Goal: Task Accomplishment & Management: Complete application form

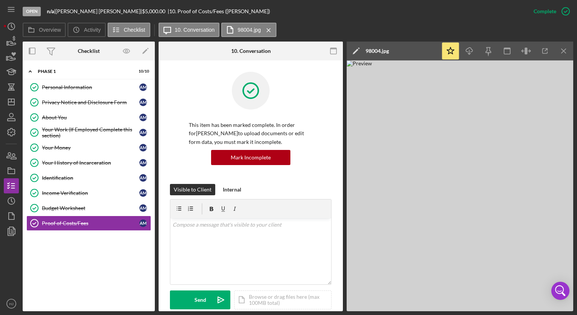
scroll to position [364, 0]
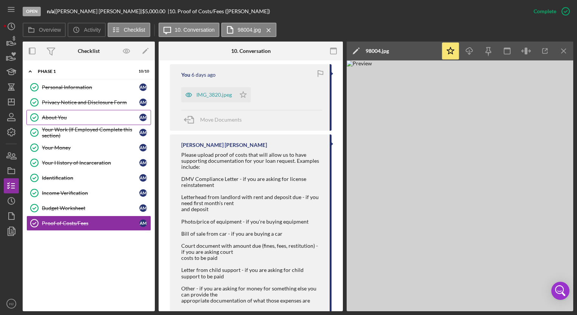
click at [59, 119] on div "About You" at bounding box center [90, 117] width 97 height 6
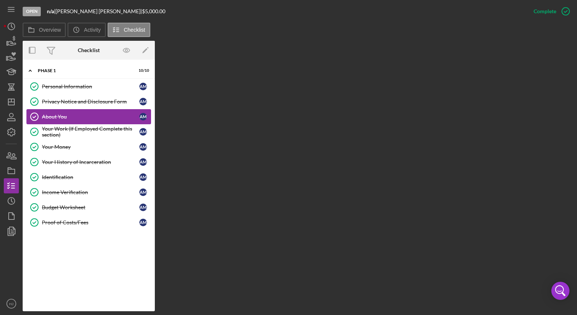
click at [59, 119] on div "About You" at bounding box center [90, 117] width 97 height 6
click at [55, 109] on link "About You About You A M" at bounding box center [88, 116] width 125 height 15
click at [53, 133] on div "Your Work (If Employed Complete this section)" at bounding box center [90, 132] width 97 height 12
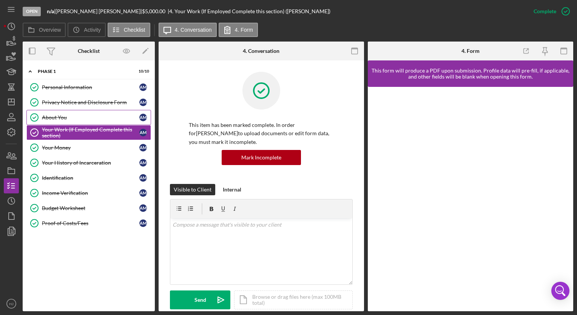
click at [51, 113] on link "About You About You A M" at bounding box center [88, 117] width 125 height 15
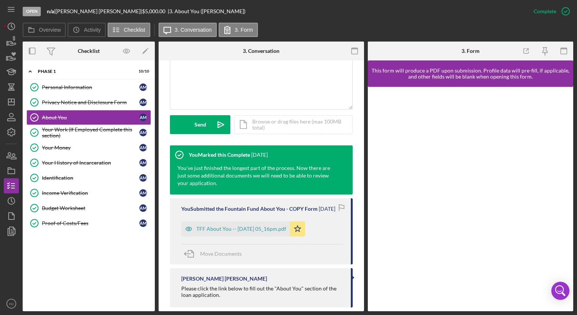
scroll to position [172, 0]
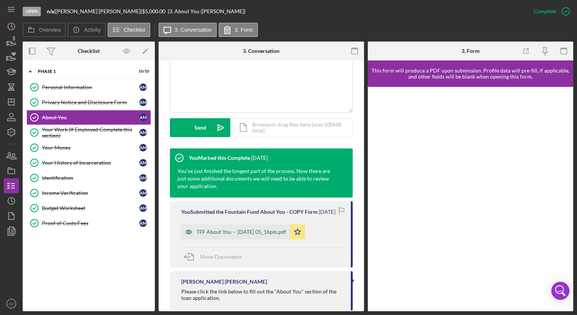
click at [257, 235] on div "TFF About You -- [DATE] 05_16pm.pdf" at bounding box center [241, 232] width 90 height 6
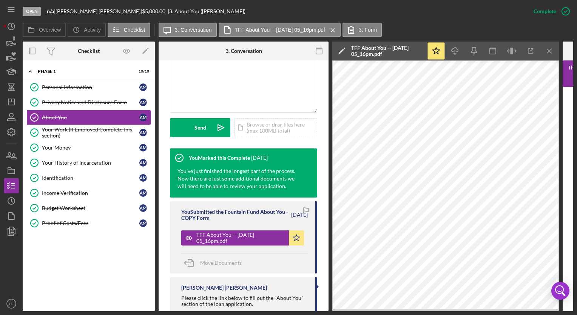
drag, startPoint x: 359, startPoint y: 312, endPoint x: 402, endPoint y: 312, distance: 42.6
click at [402, 312] on div "Open n/a | [PERSON_NAME] | $5,000.00 | 3. About You ([PERSON_NAME]) Complete Ma…" at bounding box center [288, 157] width 577 height 315
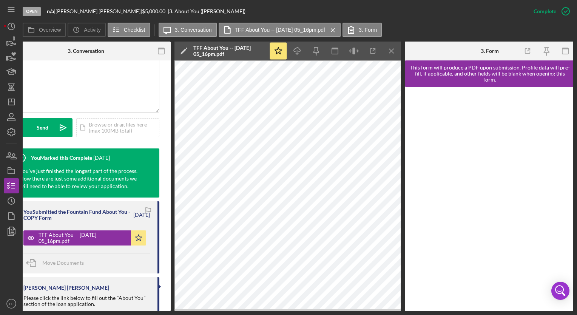
scroll to position [0, 159]
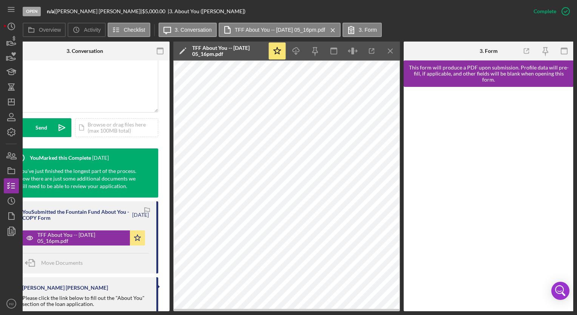
click at [409, 158] on div at bounding box center [488, 199] width 170 height 224
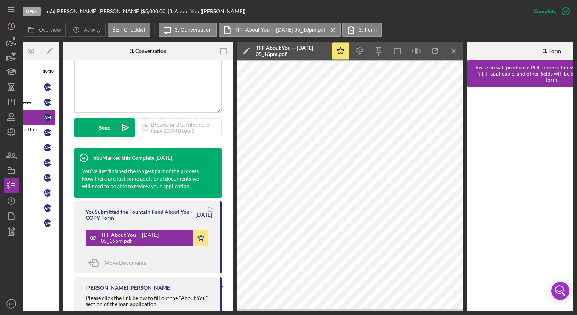
scroll to position [0, 54]
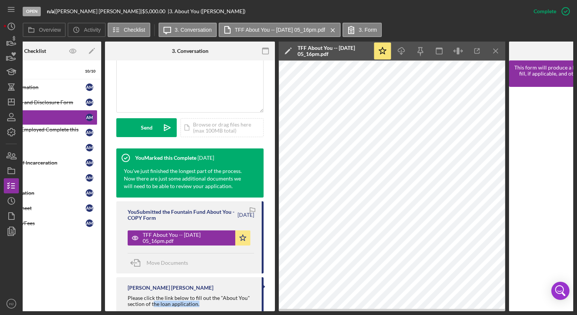
drag, startPoint x: 198, startPoint y: 311, endPoint x: 151, endPoint y: 306, distance: 47.5
click at [151, 306] on div "Open n/a | [PERSON_NAME] | $5,000.00 | 3. About You ([PERSON_NAME]) Complete Ma…" at bounding box center [288, 157] width 577 height 315
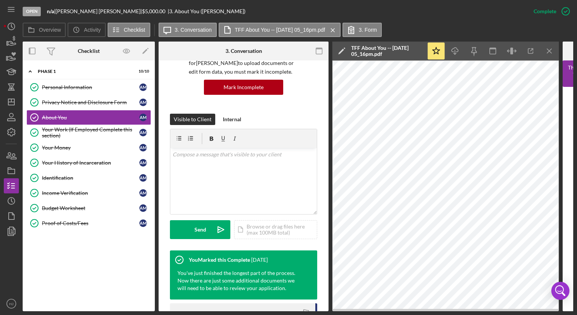
scroll to position [72, 0]
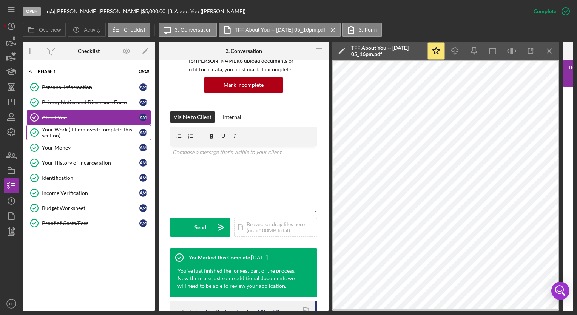
click at [102, 137] on div "Your Work (If Employed Complete this section)" at bounding box center [90, 132] width 97 height 12
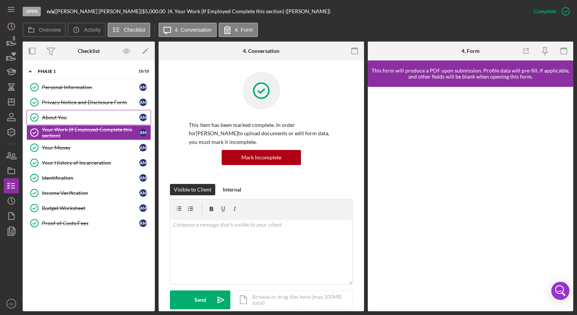
click at [66, 116] on div "About You" at bounding box center [90, 117] width 97 height 6
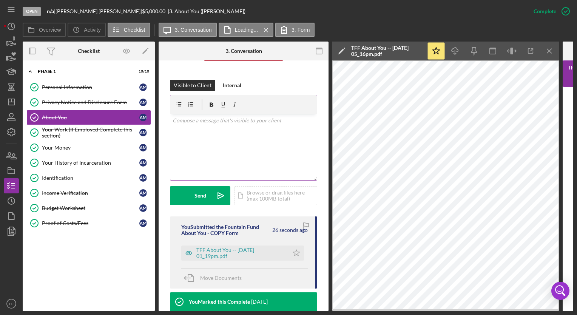
scroll to position [78, 0]
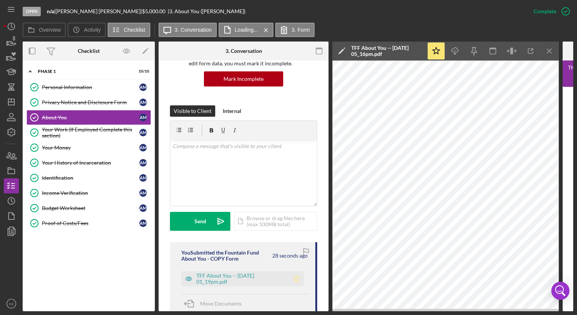
click at [297, 278] on icon "Icon/Star" at bounding box center [296, 278] width 15 height 15
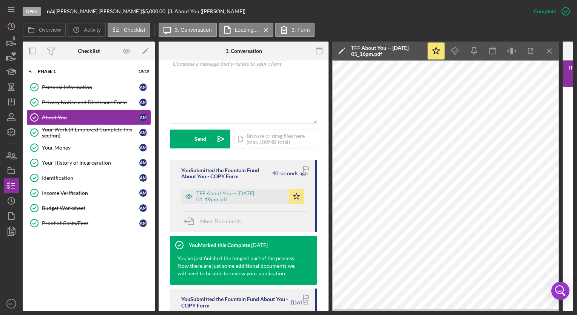
scroll to position [160, 0]
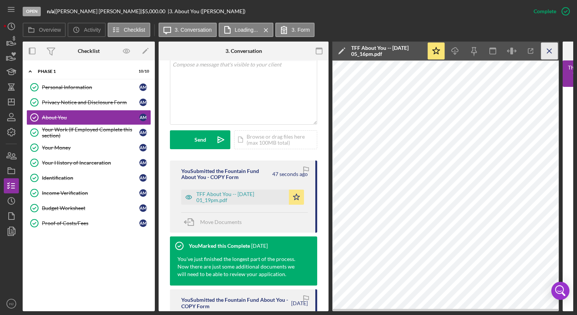
click at [546, 48] on icon "Icon/Menu Close" at bounding box center [549, 51] width 17 height 17
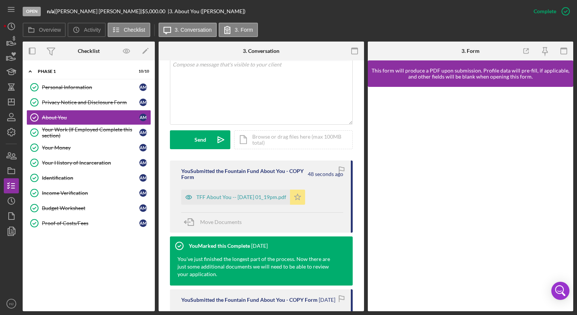
click at [303, 195] on icon "Icon/Star" at bounding box center [297, 196] width 15 height 15
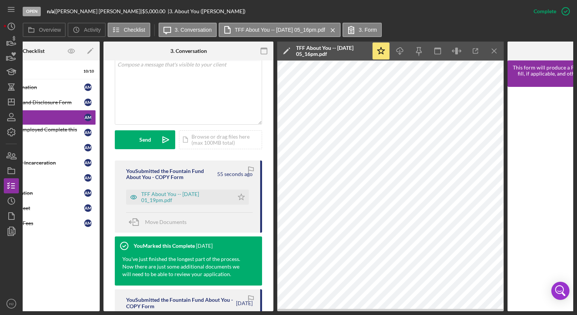
scroll to position [0, 159]
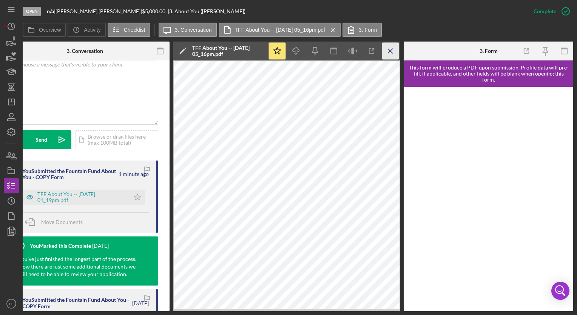
click at [389, 57] on icon "Icon/Menu Close" at bounding box center [390, 51] width 17 height 17
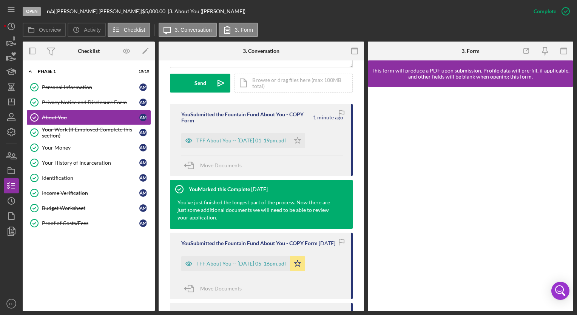
scroll to position [217, 0]
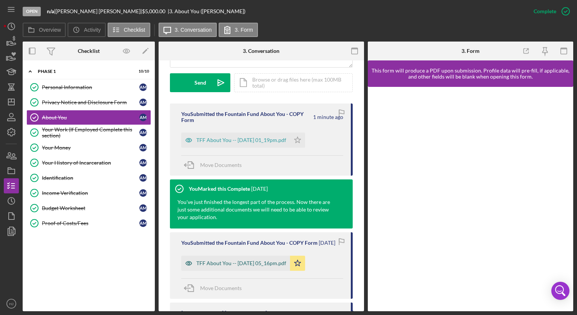
click at [265, 271] on div "TFF About You -- [DATE] 05_16pm.pdf" at bounding box center [235, 262] width 109 height 15
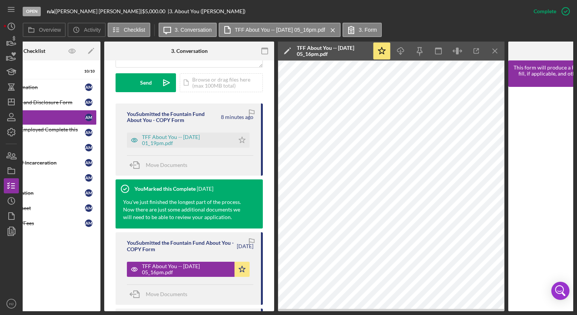
scroll to position [0, 10]
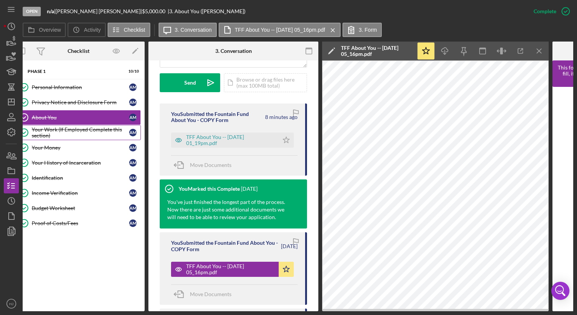
click at [37, 131] on div "Your Work (If Employed Complete this section)" at bounding box center [80, 132] width 97 height 12
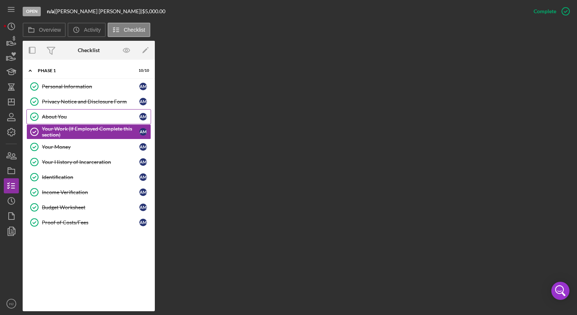
click at [42, 119] on icon "About You" at bounding box center [34, 116] width 19 height 19
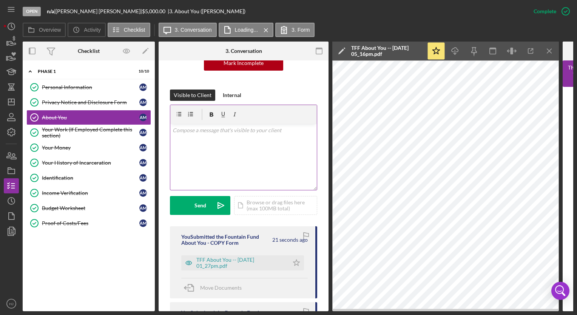
scroll to position [115, 0]
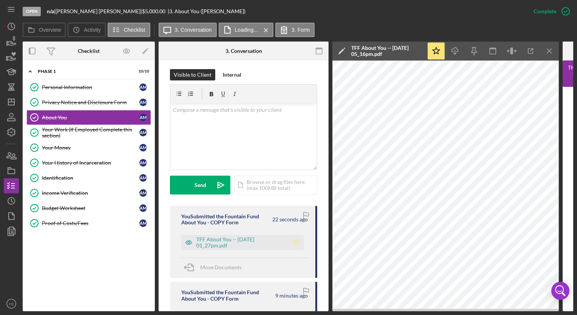
click at [294, 241] on icon "Icon/Star" at bounding box center [296, 242] width 15 height 15
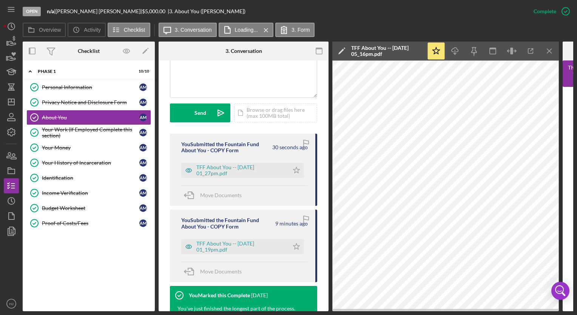
scroll to position [206, 0]
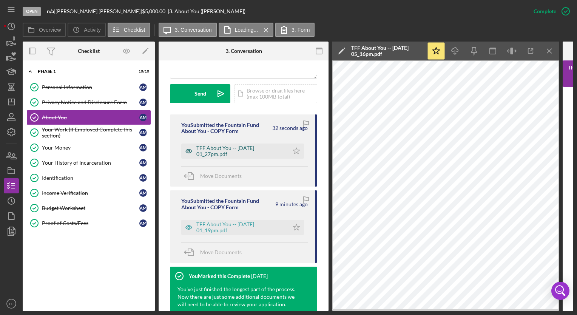
click at [213, 149] on div "TFF About You -- [DATE] 01_27pm.pdf" at bounding box center [240, 151] width 89 height 12
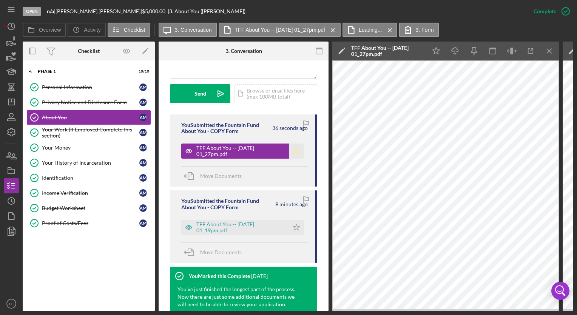
click at [294, 154] on icon "Icon/Star" at bounding box center [296, 150] width 15 height 15
click at [55, 29] on label "Overview" at bounding box center [50, 30] width 22 height 6
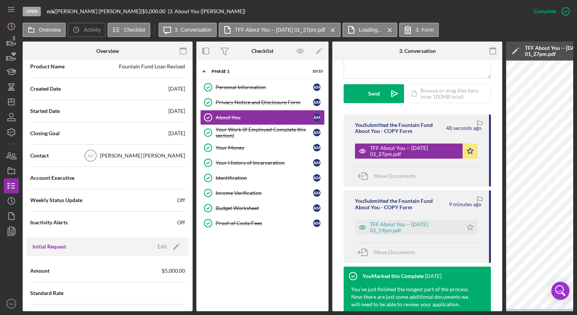
scroll to position [177, 0]
click at [171, 269] on span "$5,000.00" at bounding box center [173, 269] width 23 height 8
click at [174, 246] on icon "Icon/Edit" at bounding box center [176, 244] width 19 height 19
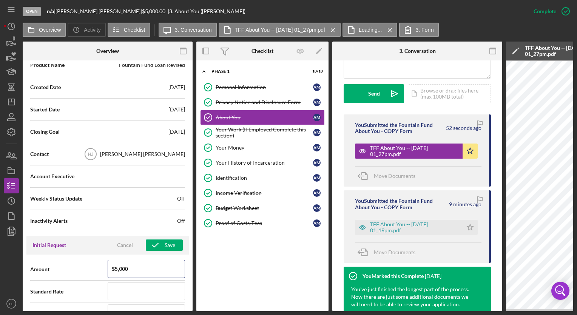
drag, startPoint x: 128, startPoint y: 265, endPoint x: 91, endPoint y: 262, distance: 37.5
click at [91, 262] on div "Amount $5,000" at bounding box center [107, 269] width 155 height 19
type input "$3,900"
click at [168, 246] on div "Save" at bounding box center [170, 244] width 11 height 11
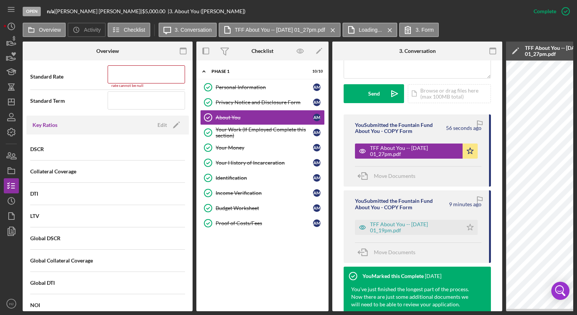
scroll to position [394, 0]
click at [127, 83] on div "rate cannot be null" at bounding box center [146, 85] width 77 height 5
click at [119, 77] on input at bounding box center [146, 74] width 77 height 18
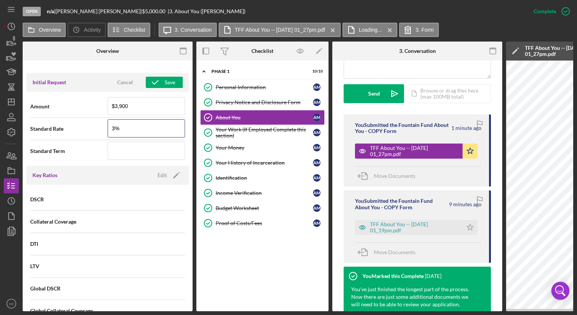
scroll to position [313, 0]
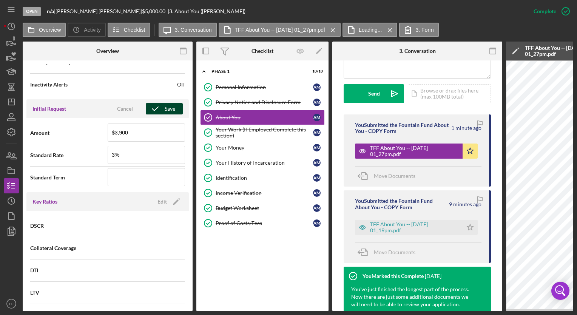
type input "3.000%"
click at [165, 106] on div "Save" at bounding box center [170, 108] width 11 height 11
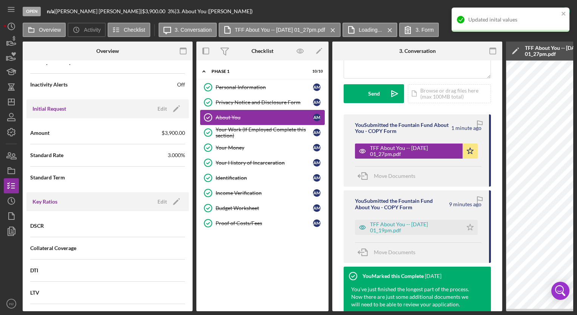
click at [240, 119] on div "About You" at bounding box center [263, 117] width 97 height 6
click at [227, 137] on div "Your Work (If Employed Complete this section)" at bounding box center [263, 132] width 97 height 12
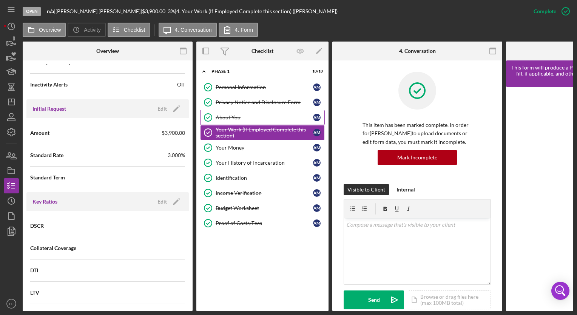
click at [223, 115] on div "About You" at bounding box center [263, 117] width 97 height 6
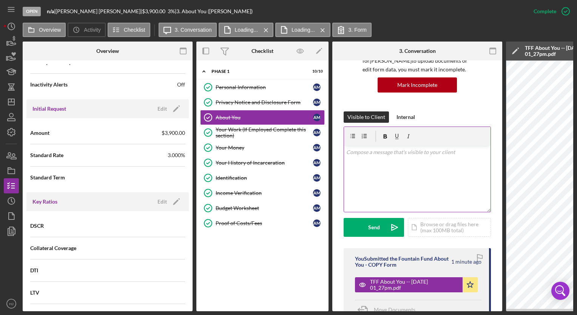
scroll to position [72, 0]
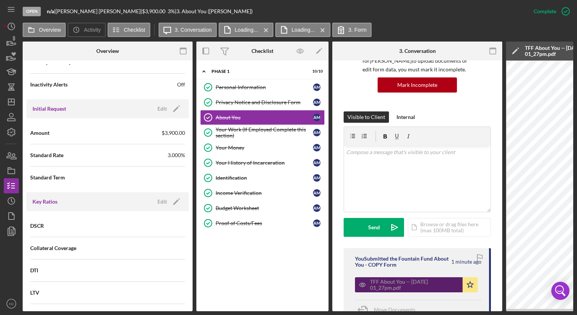
click at [398, 285] on div "TFF About You -- [DATE] 01_27pm.pdf" at bounding box center [414, 284] width 89 height 12
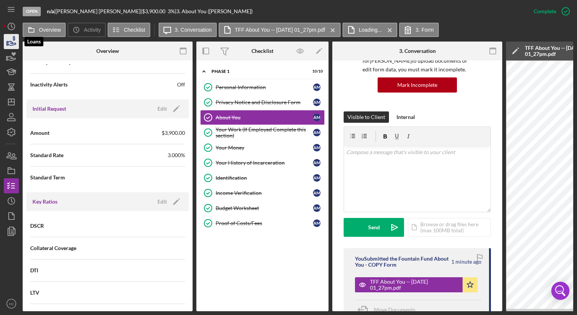
click at [9, 38] on icon "button" at bounding box center [11, 41] width 19 height 19
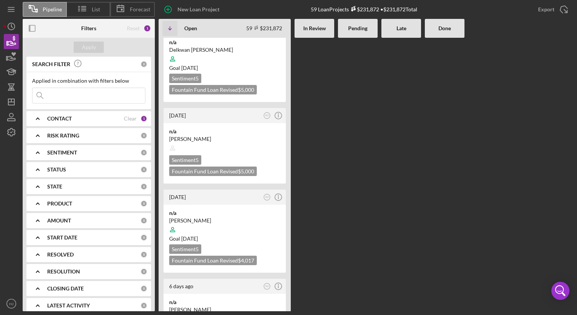
scroll to position [305, 0]
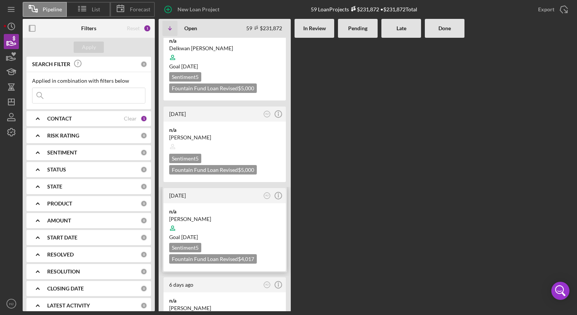
click at [197, 221] on div at bounding box center [224, 228] width 111 height 14
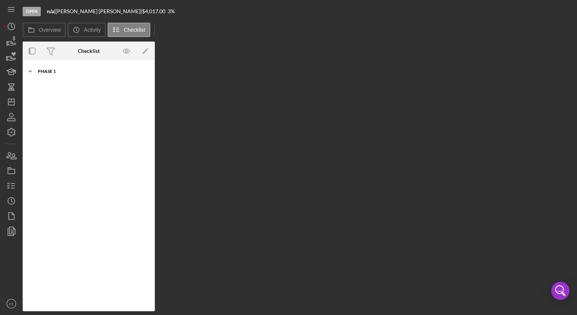
click at [54, 69] on div "Phase 1" at bounding box center [92, 71] width 108 height 5
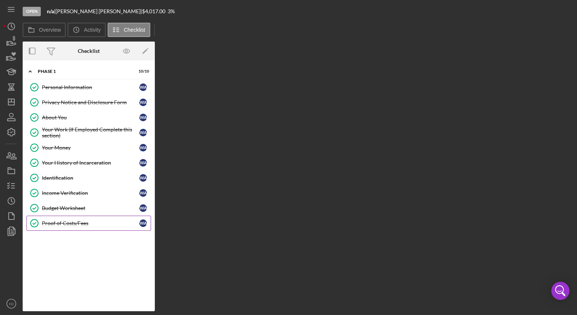
click at [61, 220] on div "Proof of Costs/Fees" at bounding box center [90, 223] width 97 height 6
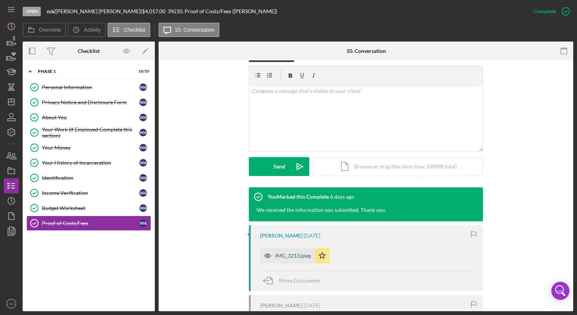
click at [286, 251] on div "IMG_3213.jpeg" at bounding box center [287, 255] width 54 height 15
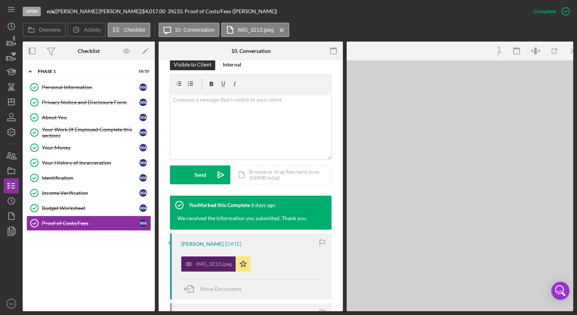
scroll to position [133, 0]
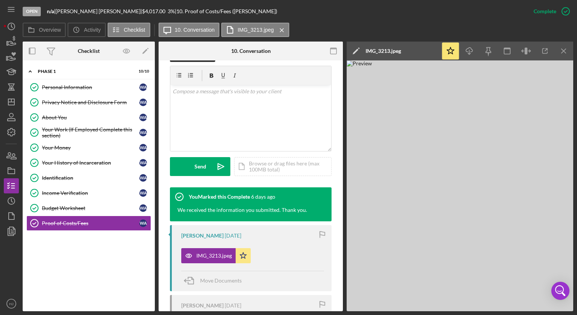
click at [142, 10] on div "$4,017.00" at bounding box center [155, 11] width 26 height 6
click at [142, 14] on div "$4,017.00" at bounding box center [155, 11] width 26 height 6
click at [12, 157] on icon "button" at bounding box center [13, 156] width 5 height 5
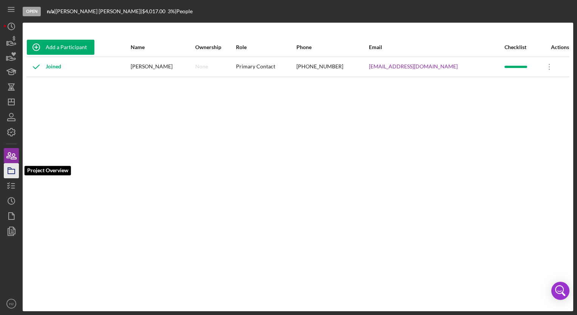
click at [13, 173] on icon "button" at bounding box center [11, 170] width 19 height 19
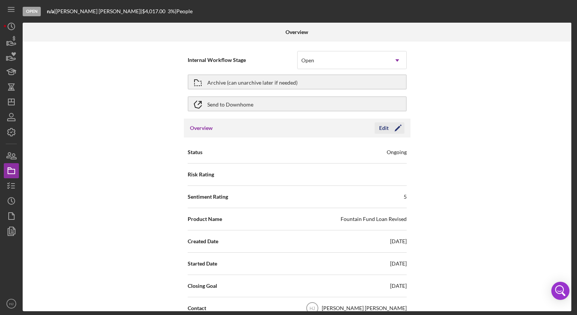
click at [394, 131] on polygon "button" at bounding box center [397, 129] width 6 height 6
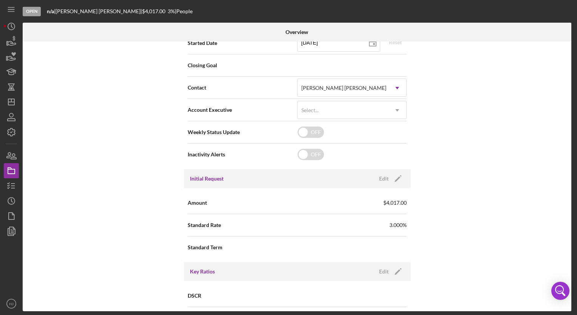
scroll to position [220, 0]
click at [395, 180] on icon "Icon/Edit" at bounding box center [397, 178] width 19 height 19
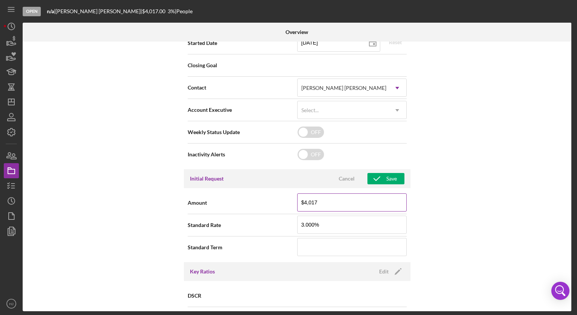
drag, startPoint x: 329, startPoint y: 205, endPoint x: 306, endPoint y: 203, distance: 23.1
click at [306, 203] on input "$4,017" at bounding box center [351, 202] width 109 height 18
type input "$4,100"
click at [386, 178] on div "Save" at bounding box center [391, 178] width 11 height 11
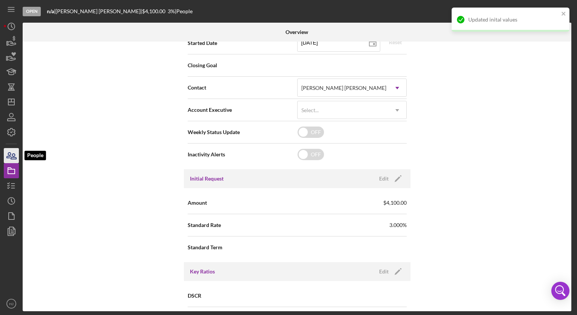
click at [16, 159] on icon "button" at bounding box center [13, 156] width 5 height 5
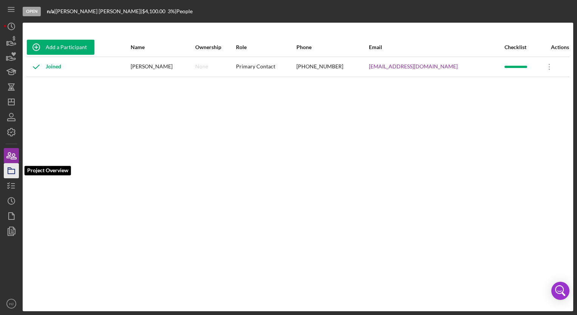
click at [8, 171] on rect "button" at bounding box center [11, 171] width 7 height 5
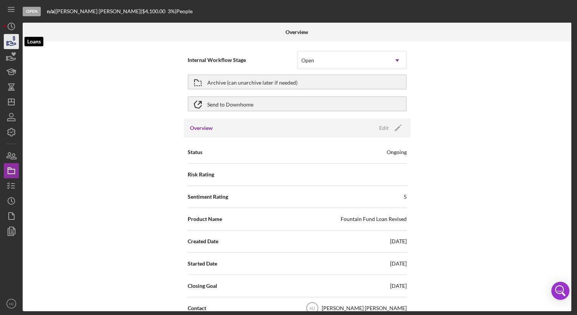
click at [14, 39] on icon "button" at bounding box center [14, 38] width 2 height 5
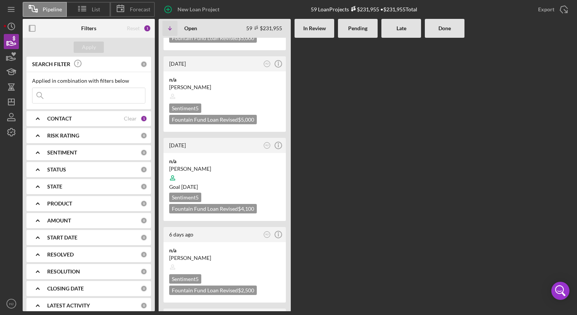
scroll to position [355, 0]
click at [189, 164] on div "[PERSON_NAME]" at bounding box center [224, 168] width 111 height 8
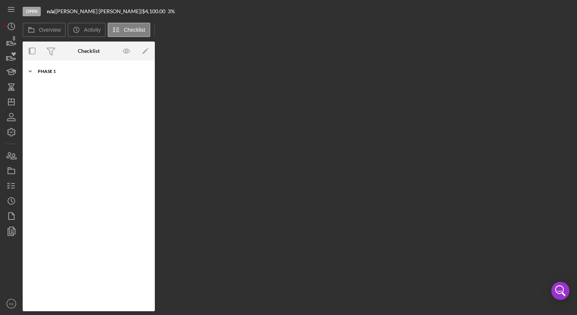
click at [52, 72] on div "Phase 1" at bounding box center [92, 71] width 108 height 5
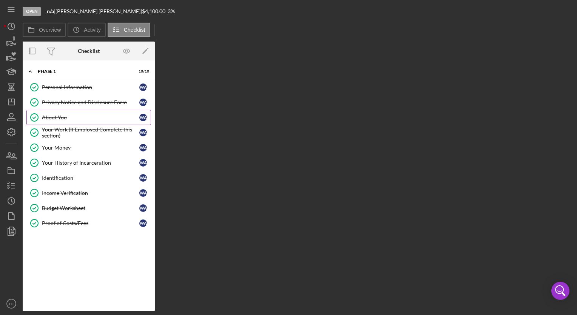
click at [51, 117] on div "About You" at bounding box center [90, 117] width 97 height 6
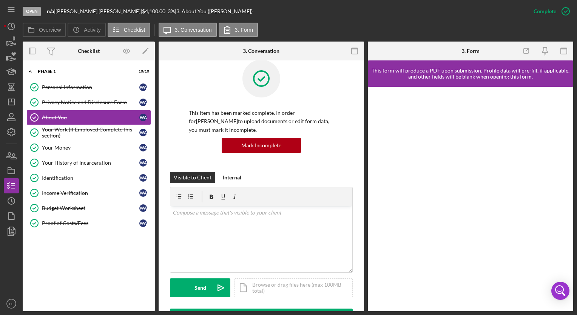
scroll to position [11, 0]
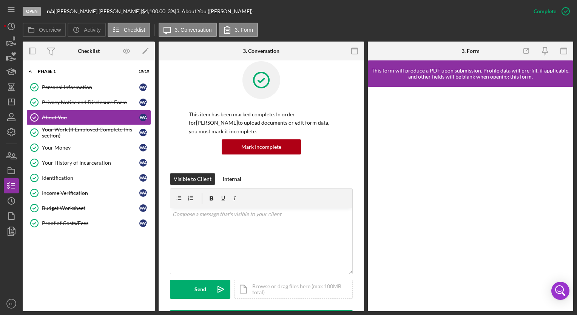
drag, startPoint x: 324, startPoint y: 312, endPoint x: 352, endPoint y: 312, distance: 27.6
click at [352, 312] on div "Open n/a | [PERSON_NAME] | $4,100.00 3 % | 3. About You ([PERSON_NAME]) Complet…" at bounding box center [288, 157] width 577 height 315
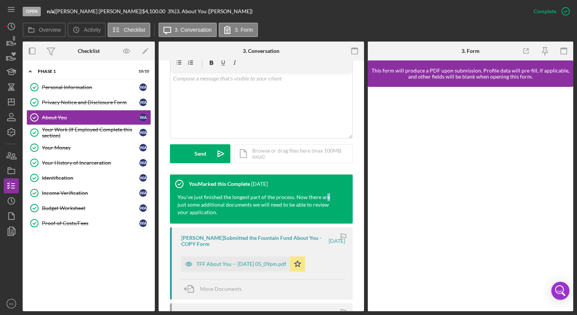
scroll to position [148, 0]
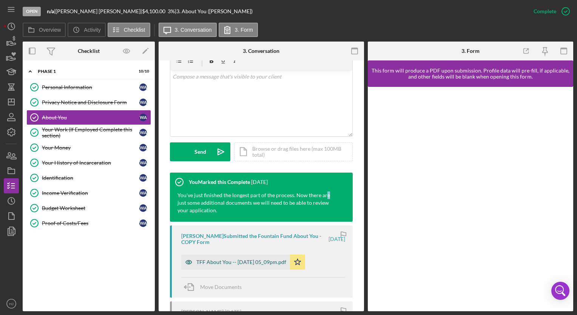
click at [266, 261] on div "TFF About You -- [DATE] 05_09pm.pdf" at bounding box center [241, 262] width 90 height 6
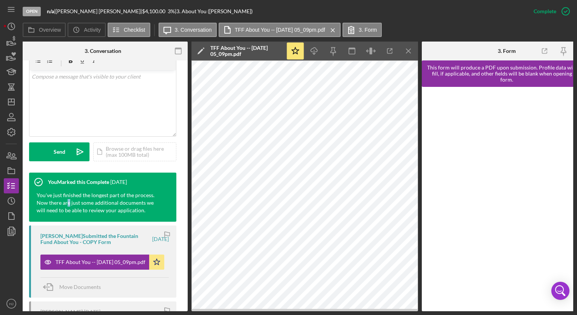
scroll to position [0, 151]
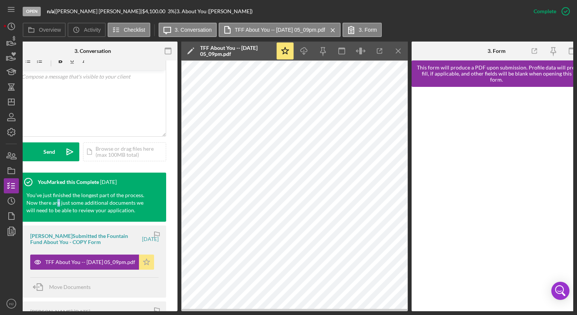
click at [145, 263] on polygon "button" at bounding box center [146, 262] width 6 height 6
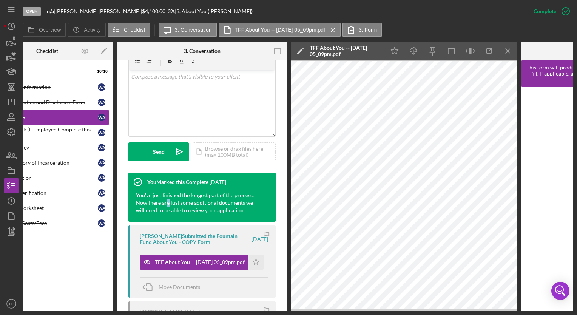
scroll to position [0, 41]
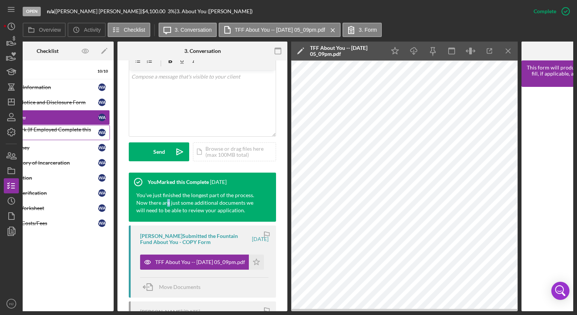
click at [41, 130] on div "Your Work (If Employed Complete this section)" at bounding box center [49, 132] width 97 height 12
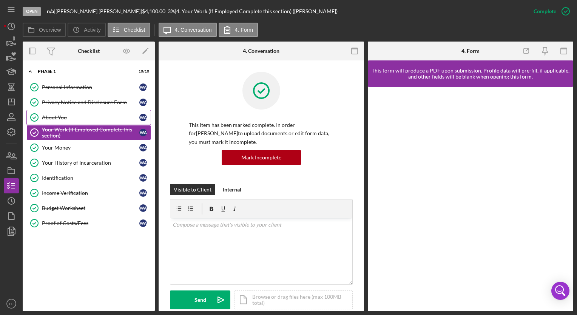
click at [45, 115] on div "About You" at bounding box center [90, 117] width 97 height 6
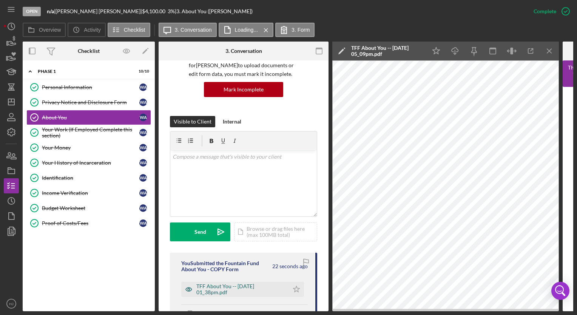
scroll to position [68, 0]
click at [291, 288] on icon "Icon/Star" at bounding box center [296, 288] width 15 height 15
click at [78, 202] on link "Budget Worksheet Budget Worksheet W A" at bounding box center [88, 207] width 125 height 15
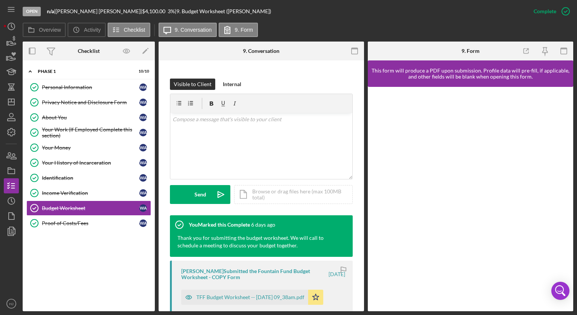
scroll to position [106, 0]
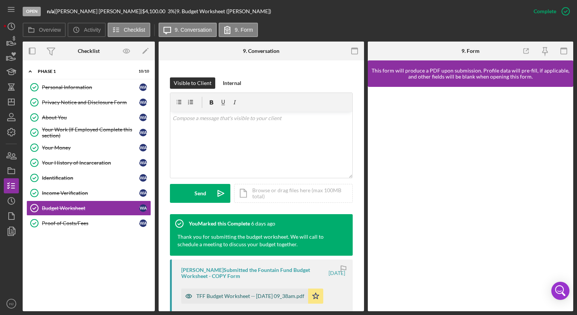
click at [222, 294] on div "TFF Budget Worksheet -- [DATE] 09_38am.pdf" at bounding box center [250, 296] width 108 height 6
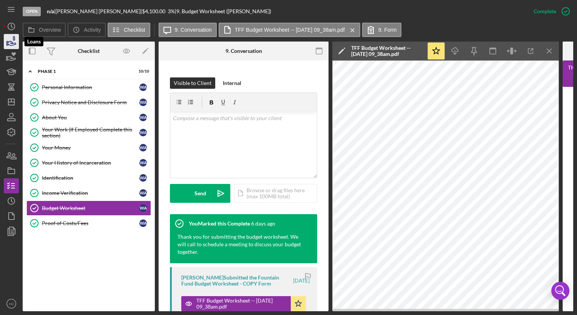
click at [9, 42] on icon "button" at bounding box center [12, 43] width 8 height 4
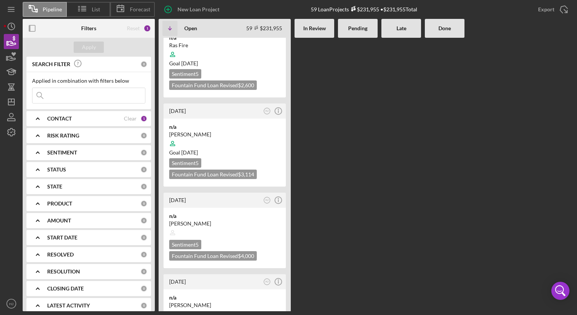
scroll to position [2007, 0]
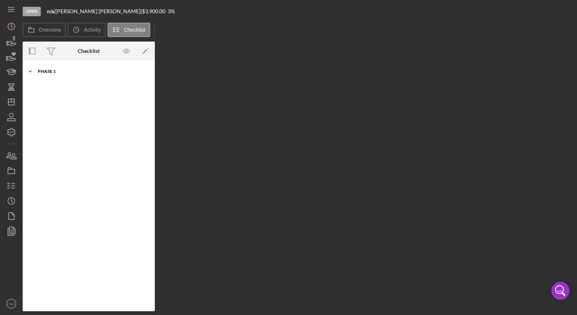
click at [48, 75] on div "Icon/Expander Phase 1 10 / 10" at bounding box center [89, 71] width 132 height 15
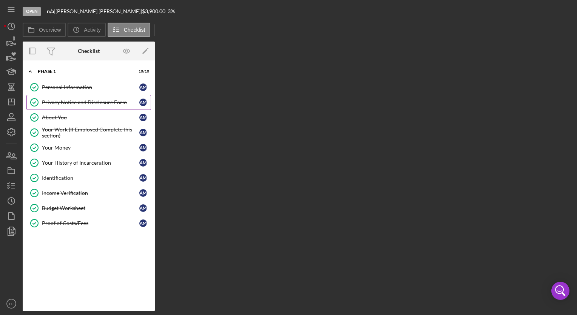
click at [63, 100] on div "Privacy Notice and Disclosure Form" at bounding box center [90, 102] width 97 height 6
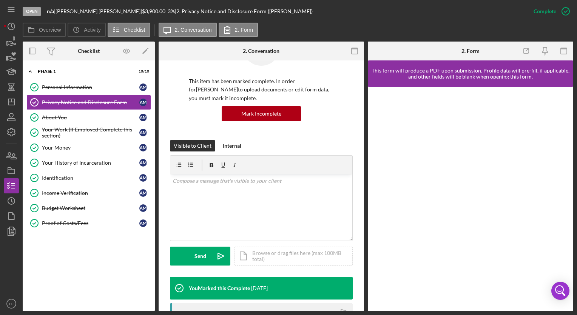
scroll to position [44, 0]
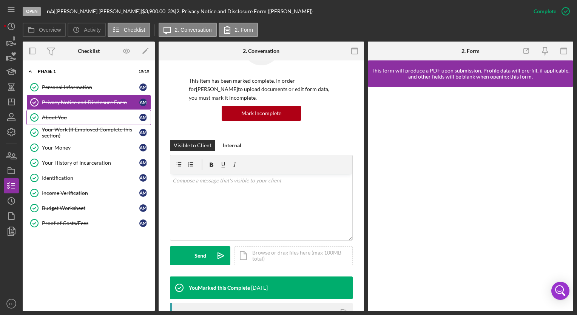
click at [58, 115] on div "About You" at bounding box center [90, 117] width 97 height 6
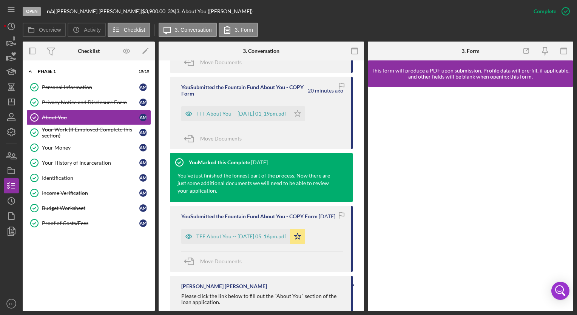
scroll to position [315, 0]
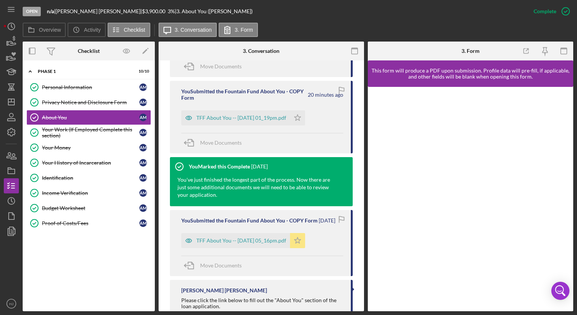
click at [304, 248] on icon "Icon/Star" at bounding box center [297, 240] width 15 height 15
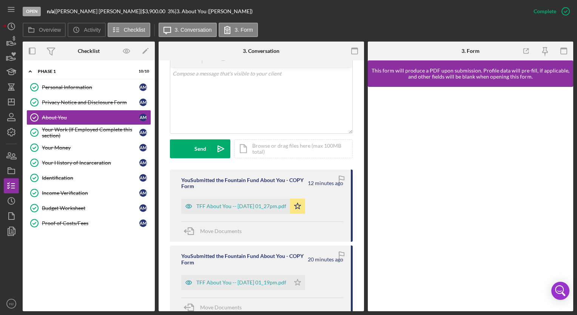
scroll to position [149, 0]
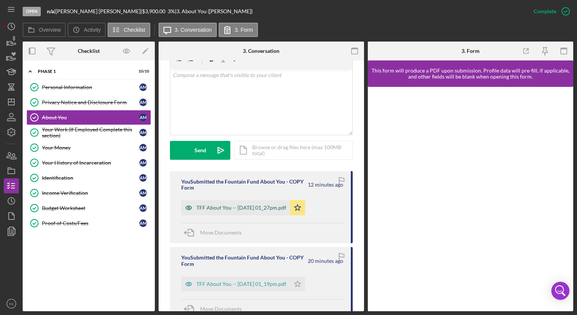
click at [238, 208] on div "TFF About You -- [DATE] 01_27pm.pdf" at bounding box center [241, 208] width 90 height 6
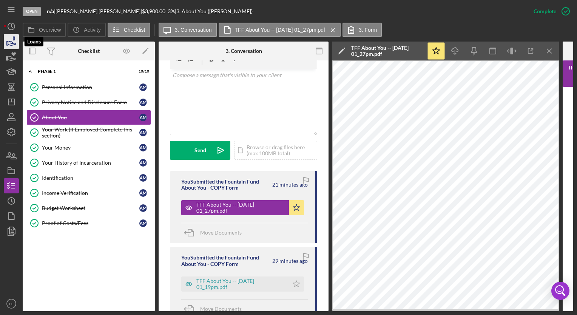
click at [12, 42] on icon "button" at bounding box center [11, 41] width 19 height 19
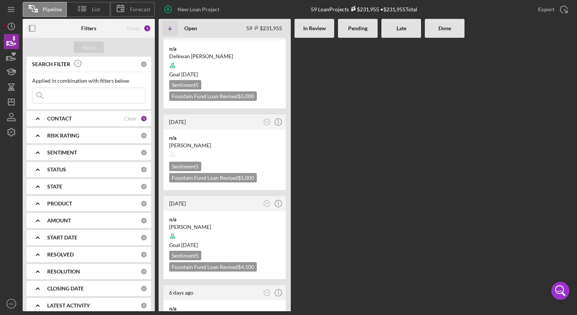
scroll to position [301, 0]
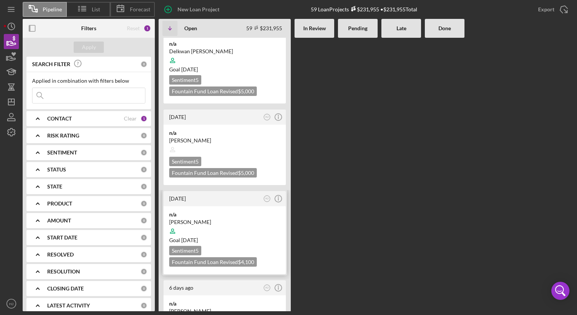
click at [174, 218] on div "[PERSON_NAME]" at bounding box center [224, 222] width 111 height 8
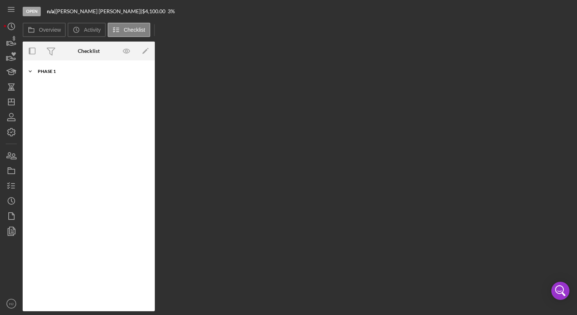
click at [52, 75] on div "Icon/Expander Phase 1 10 / 10" at bounding box center [89, 71] width 132 height 15
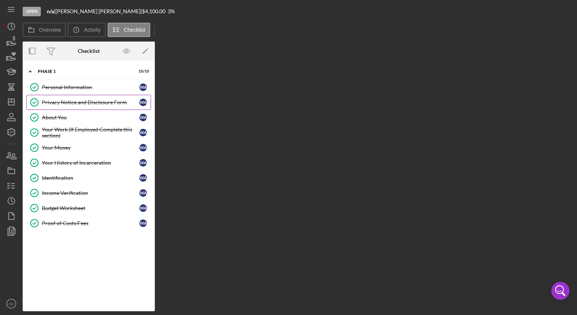
click at [106, 102] on div "Privacy Notice and Disclosure Form" at bounding box center [90, 102] width 97 height 6
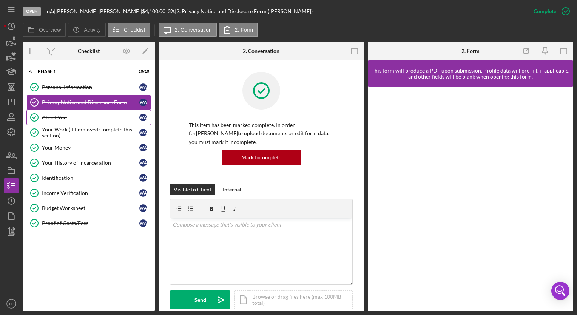
click at [63, 118] on div "About You" at bounding box center [90, 117] width 97 height 6
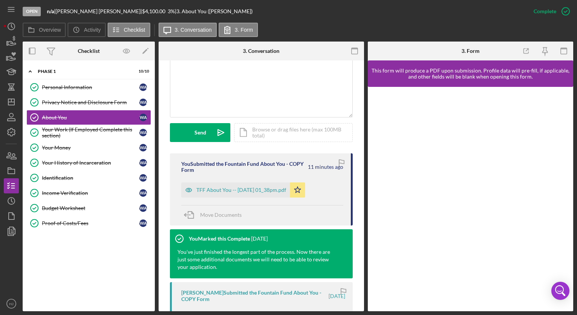
scroll to position [167, 0]
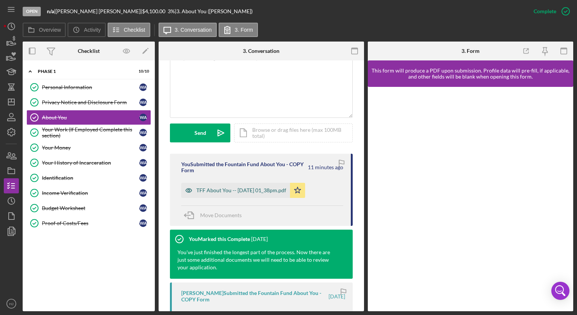
click at [248, 192] on div "TFF About You -- [DATE] 01_38pm.pdf" at bounding box center [241, 190] width 90 height 6
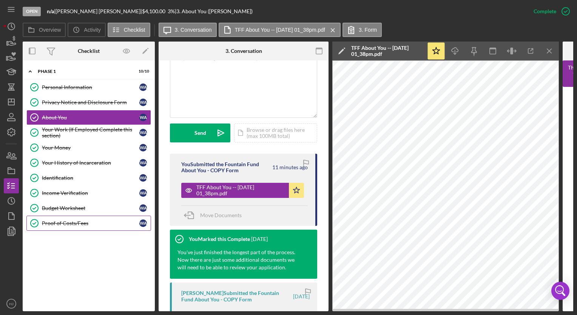
click at [100, 225] on link "Proof of Costs/Fees Proof of Costs/Fees W A" at bounding box center [88, 222] width 125 height 15
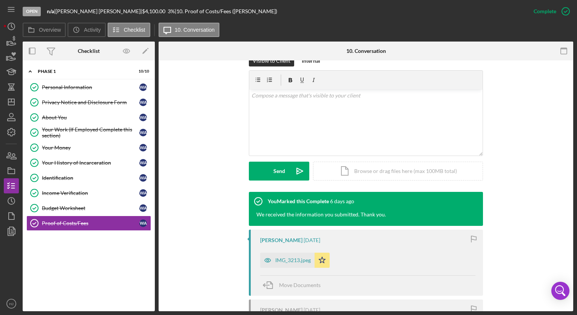
scroll to position [125, 0]
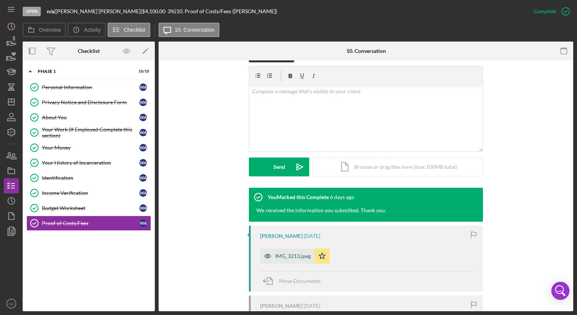
click at [288, 248] on div "IMG_3213.jpeg" at bounding box center [287, 255] width 54 height 15
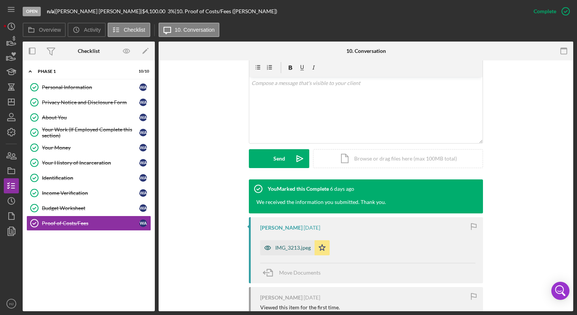
click at [288, 248] on div "IMG_3213.jpeg Icon/Star" at bounding box center [367, 245] width 215 height 19
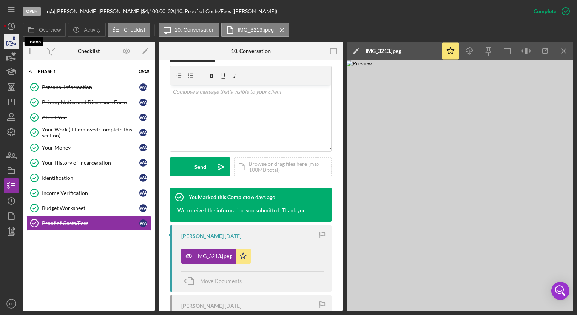
click at [11, 39] on icon "button" at bounding box center [11, 41] width 19 height 19
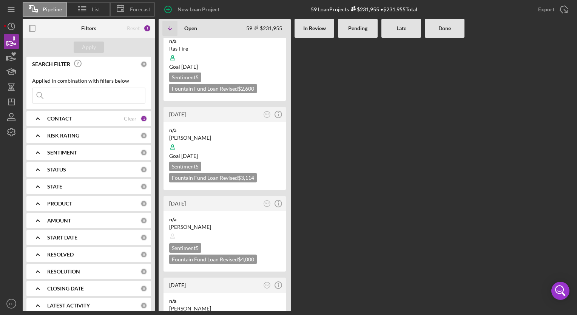
scroll to position [2003, 0]
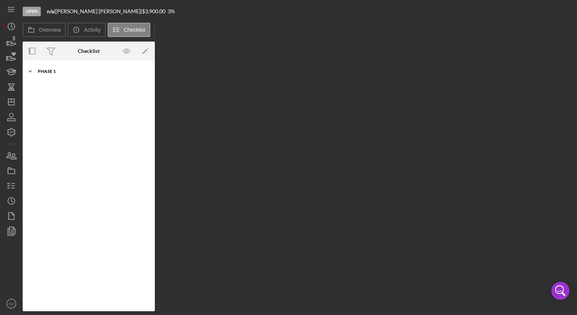
click at [43, 70] on div "Phase 1" at bounding box center [92, 71] width 108 height 5
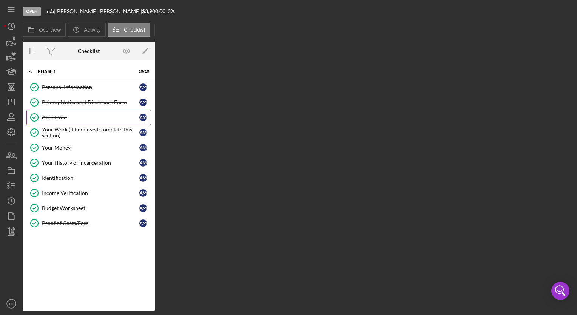
click at [61, 117] on div "About You" at bounding box center [90, 117] width 97 height 6
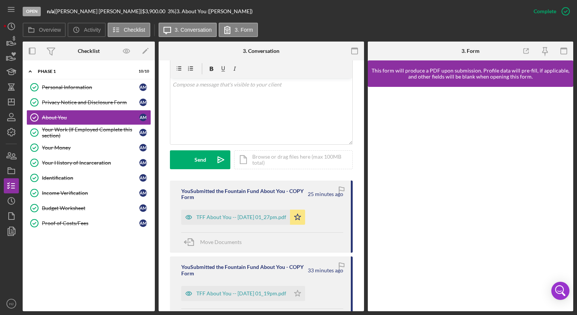
scroll to position [140, 0]
click at [232, 224] on div "You Submitted the Fountain Fund About You - COPY Form 25 minutes ago TFF About …" at bounding box center [261, 216] width 183 height 72
click at [239, 216] on div "TFF About You -- [DATE] 01_27pm.pdf" at bounding box center [241, 217] width 90 height 6
